Goal: Task Accomplishment & Management: Use online tool/utility

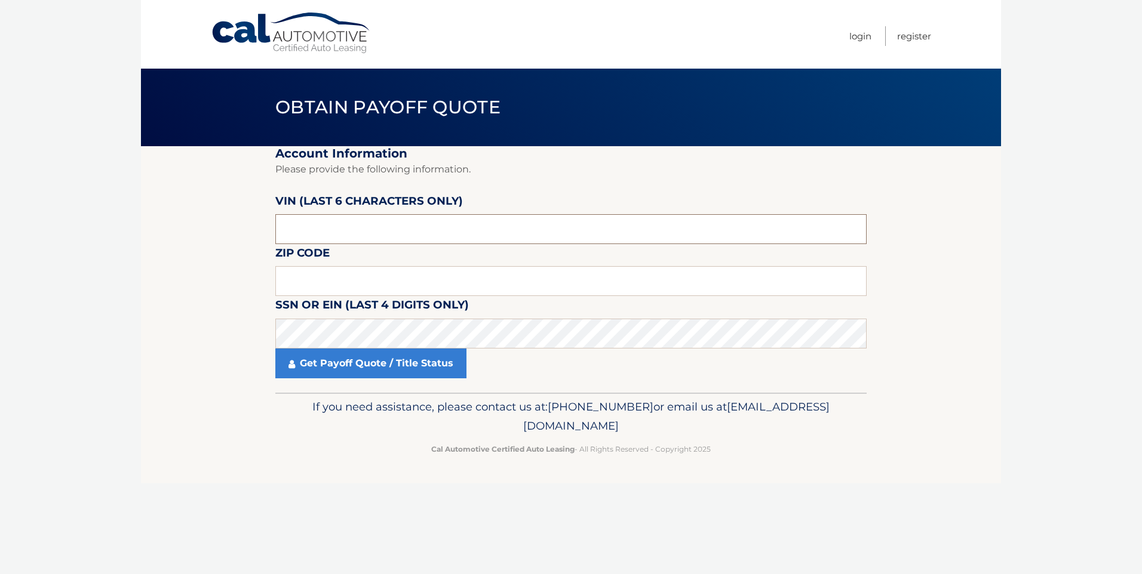
click at [361, 219] on input "text" at bounding box center [570, 229] width 591 height 30
click at [371, 223] on input "text" at bounding box center [570, 229] width 591 height 30
click at [352, 289] on input "text" at bounding box center [570, 281] width 591 height 30
click at [850, 38] on link "Login" at bounding box center [860, 36] width 22 height 20
